Goal: Task Accomplishment & Management: Complete application form

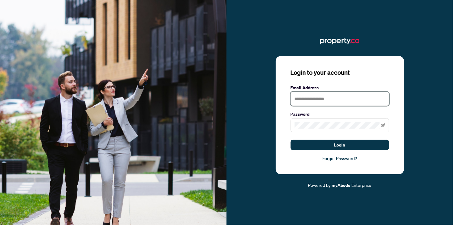
click at [320, 101] on input "text" at bounding box center [340, 99] width 99 height 14
type input "*"
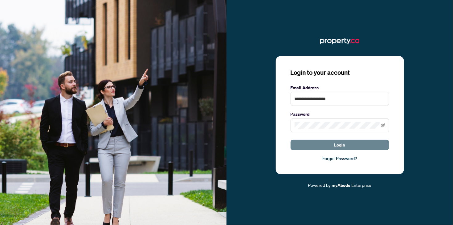
click at [328, 144] on button "Login" at bounding box center [340, 145] width 99 height 10
click at [321, 144] on button "Login" at bounding box center [340, 145] width 99 height 10
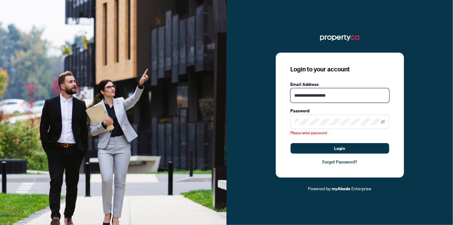
click at [332, 95] on input "**********" at bounding box center [340, 95] width 99 height 14
type input "**********"
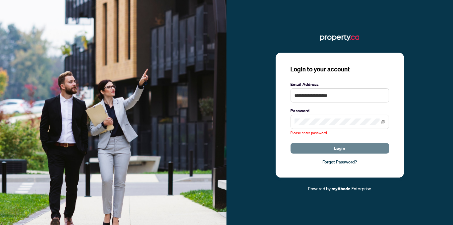
click at [329, 147] on button "Login" at bounding box center [340, 148] width 99 height 10
click at [325, 149] on button "Login" at bounding box center [340, 148] width 99 height 10
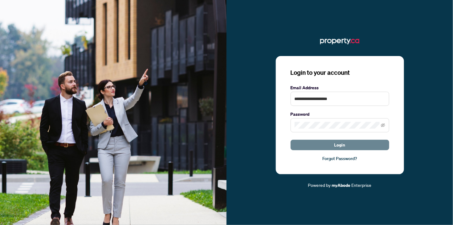
click at [333, 144] on button "Login" at bounding box center [340, 145] width 99 height 10
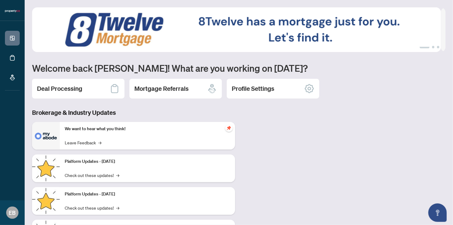
click at [69, 91] on h2 "Deal Processing" at bounding box center [59, 88] width 45 height 9
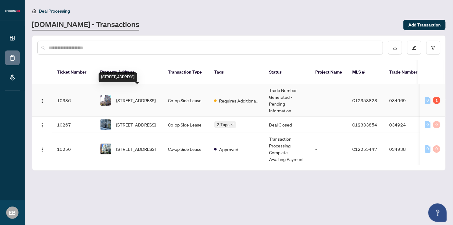
click at [136, 97] on span "[STREET_ADDRESS]" at bounding box center [135, 100] width 39 height 7
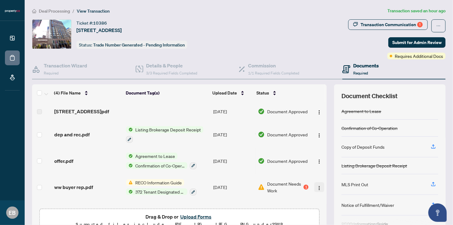
click at [317, 191] on img "button" at bounding box center [319, 188] width 5 height 5
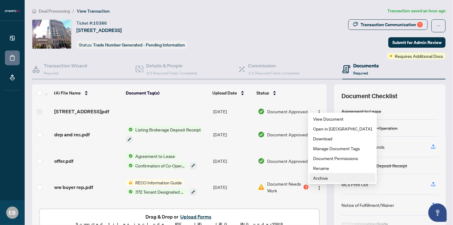
click at [320, 177] on span "Archive" at bounding box center [342, 178] width 59 height 7
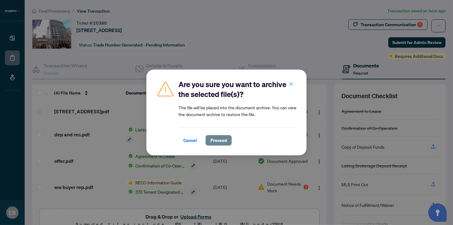
click at [214, 139] on span "Proceed" at bounding box center [218, 141] width 16 height 10
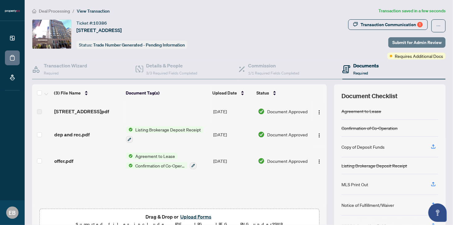
click at [396, 39] on span "Submit for Admin Review" at bounding box center [416, 43] width 49 height 10
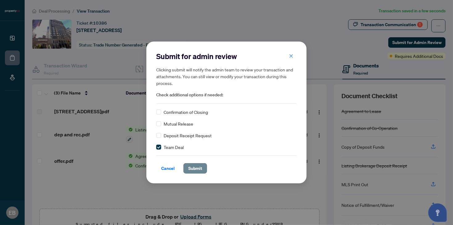
click at [202, 170] on button "Submit" at bounding box center [195, 168] width 24 height 10
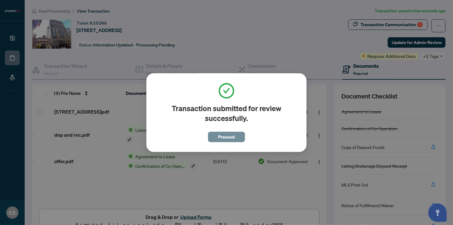
click at [227, 132] on span "Proceed" at bounding box center [226, 135] width 37 height 14
drag, startPoint x: 227, startPoint y: 136, endPoint x: 231, endPoint y: 130, distance: 7.5
click at [227, 136] on span "Proceed" at bounding box center [226, 137] width 16 height 10
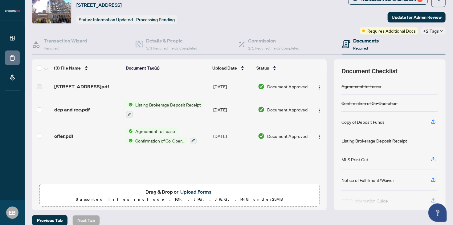
scroll to position [27, 0]
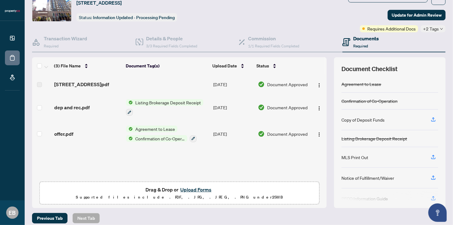
click at [193, 188] on button "Upload Forms" at bounding box center [195, 190] width 35 height 8
